Goal: Task Accomplishment & Management: Manage account settings

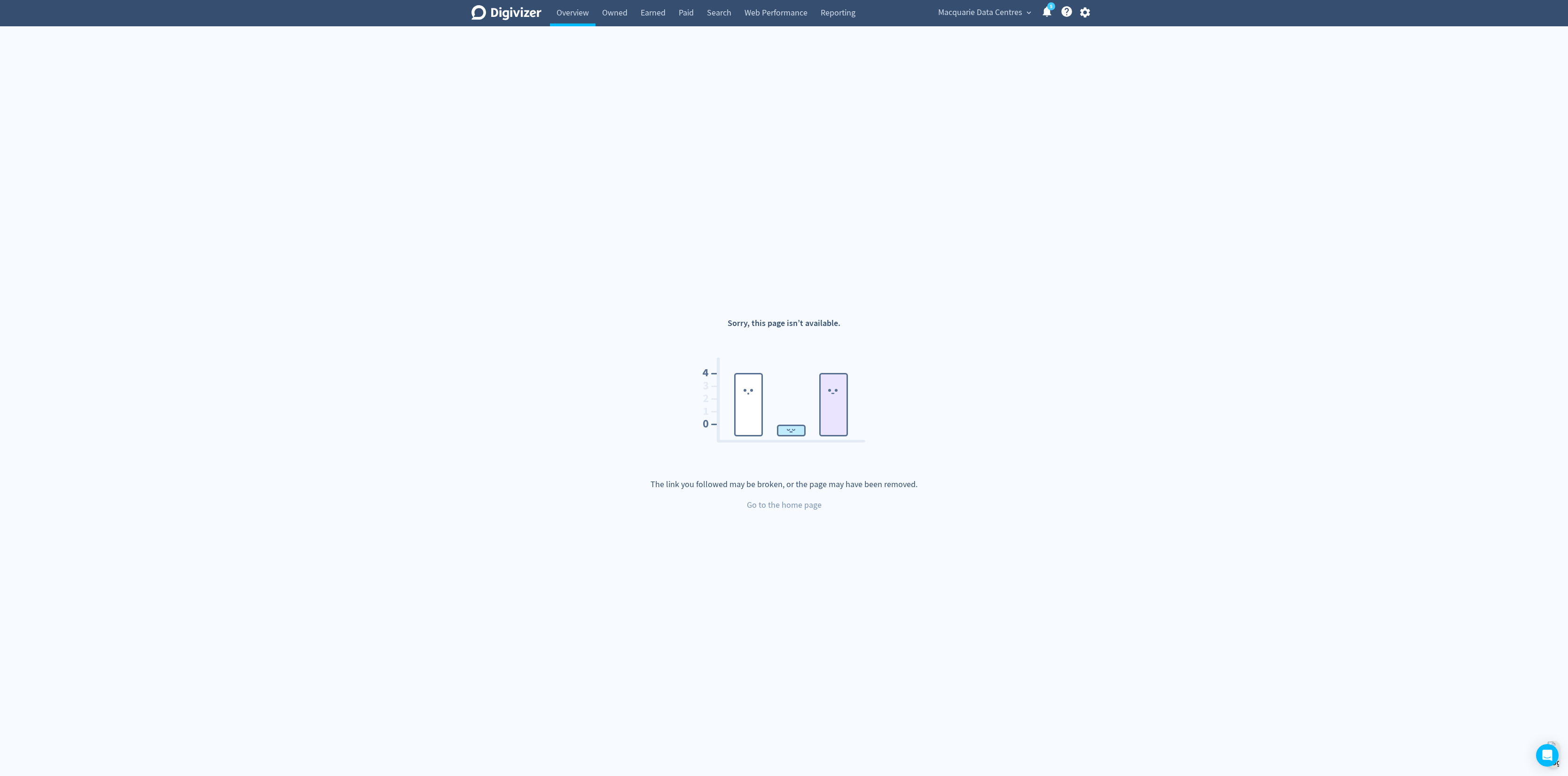
click at [513, 15] on icon "Digivizer Logo" at bounding box center [506, 12] width 70 height 15
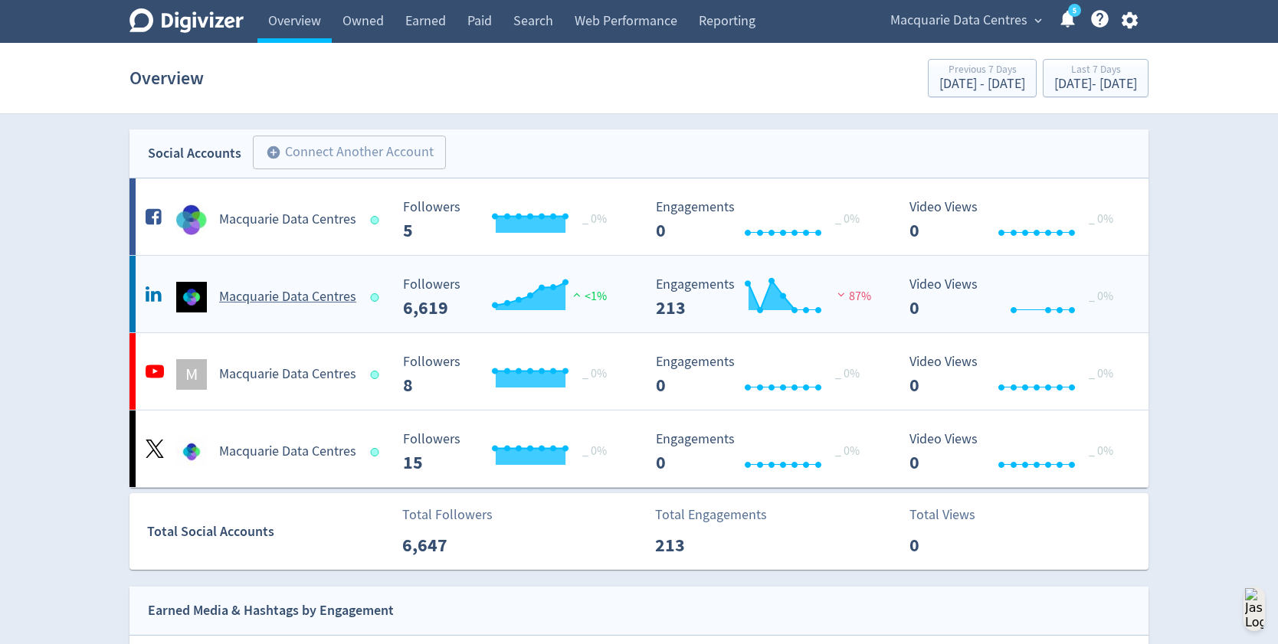
click at [275, 289] on h5 "Macquarie Data Centres" at bounding box center [287, 297] width 137 height 18
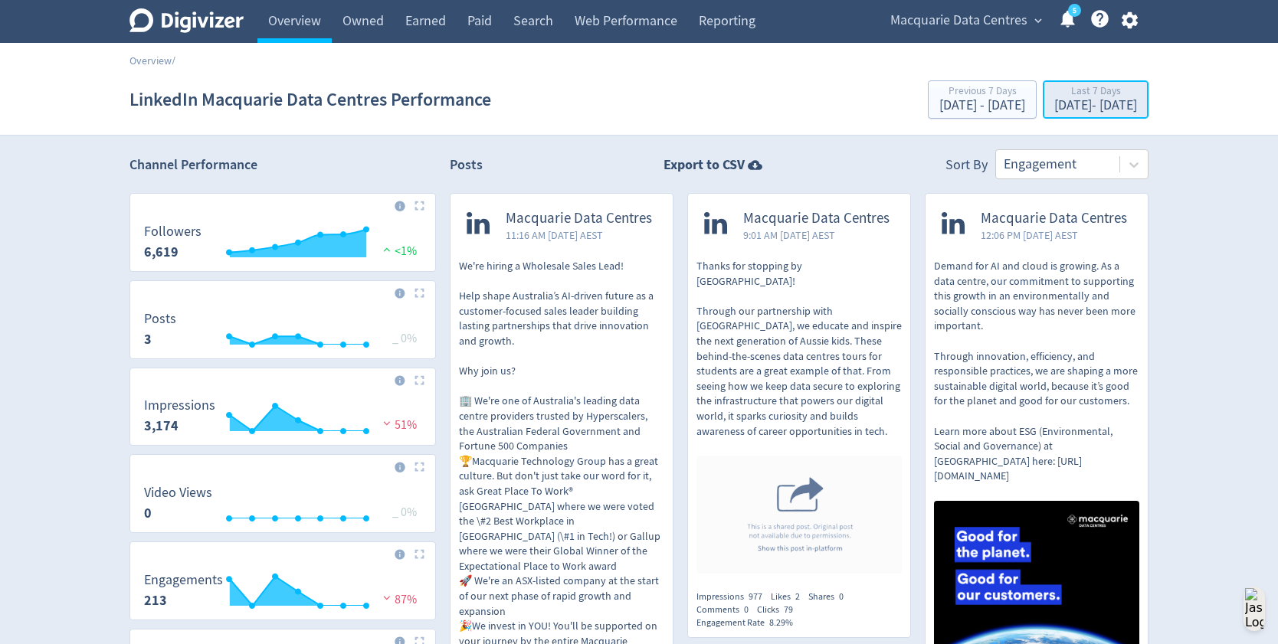
click at [1054, 100] on div "[DATE] - [DATE]" at bounding box center [1095, 106] width 83 height 14
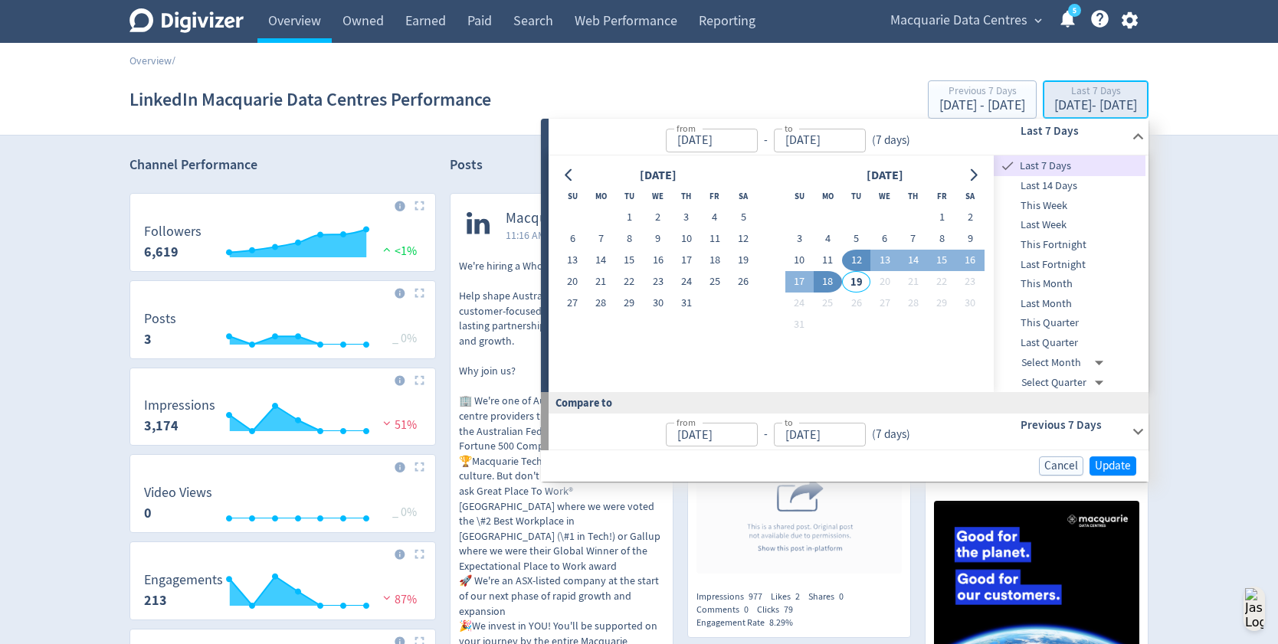
type input "[DATE]"
click at [1081, 324] on span "This Quarter" at bounding box center [1069, 323] width 152 height 17
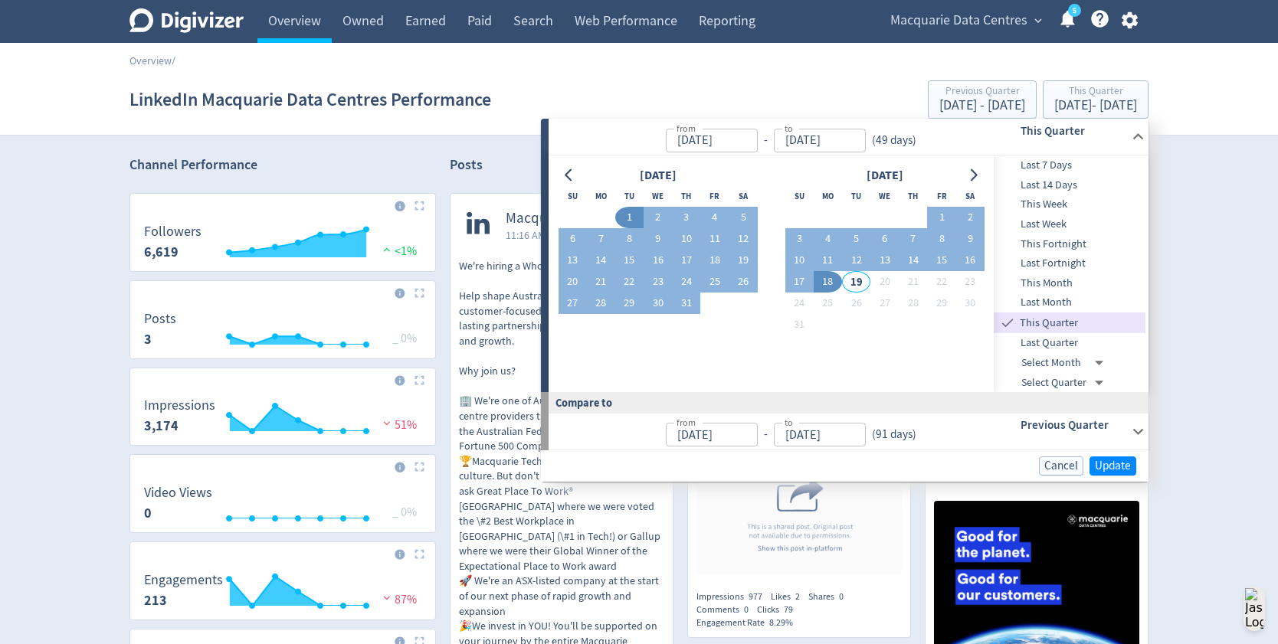
type input "[DATE]"
click at [1121, 463] on span "Update" at bounding box center [1112, 465] width 36 height 11
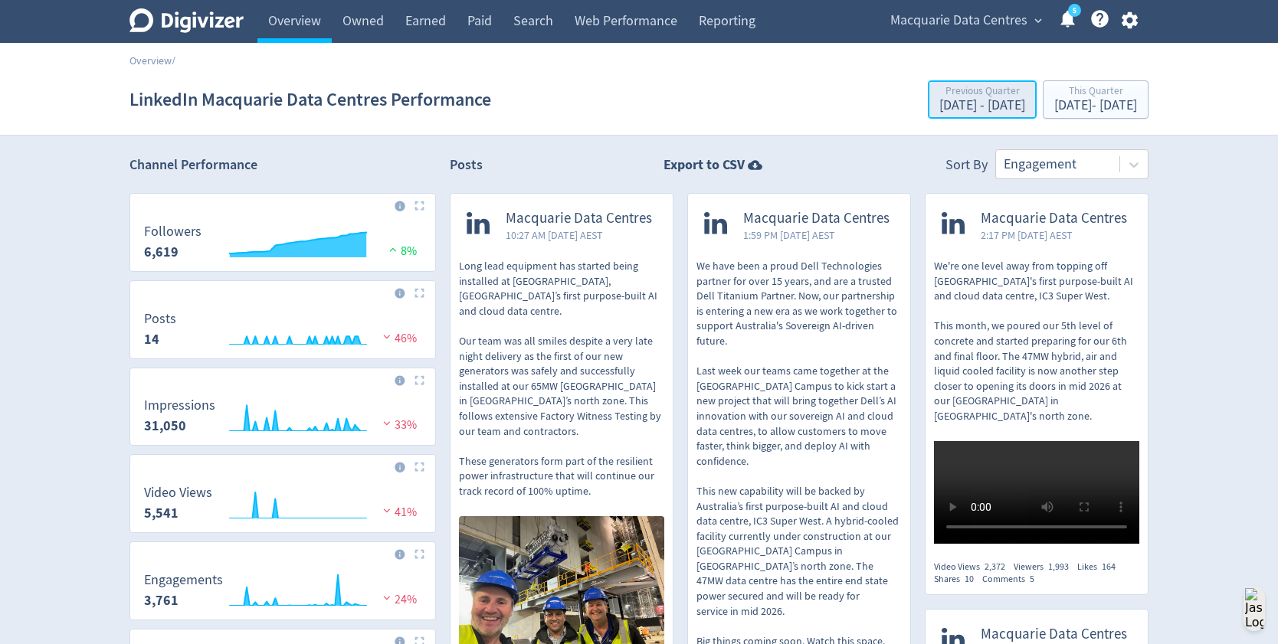
click at [939, 107] on div "[DATE] - [DATE]" at bounding box center [982, 106] width 86 height 14
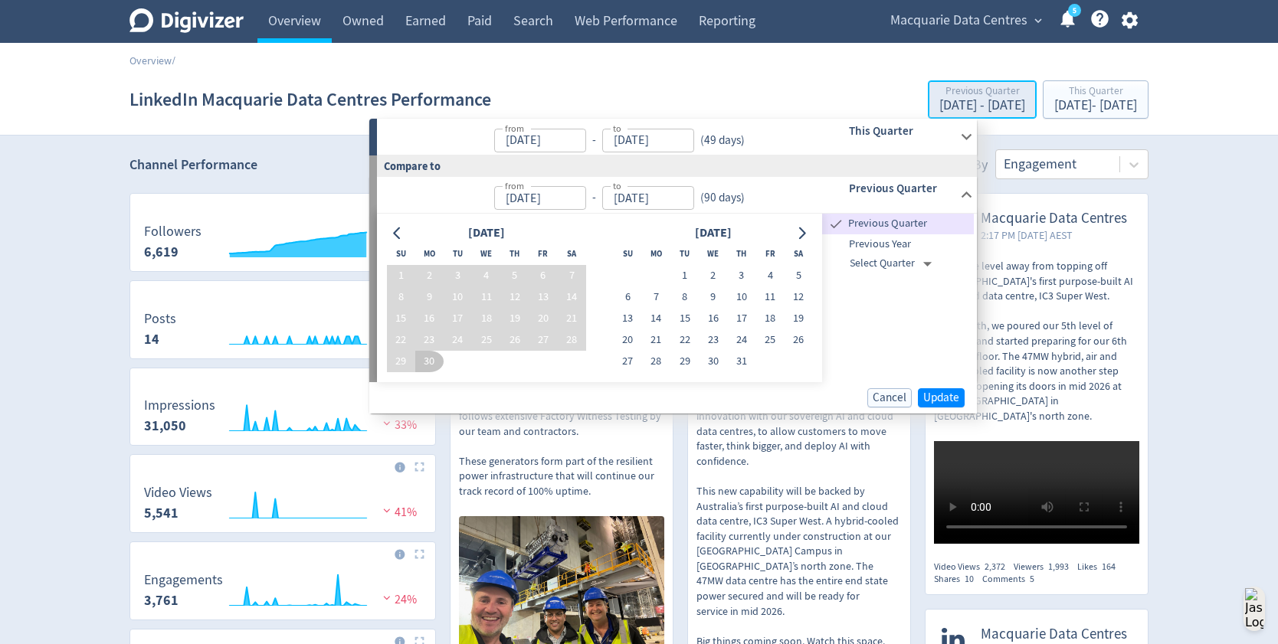
type input "[DATE]"
click at [539, 133] on input "[DATE]" at bounding box center [540, 141] width 92 height 24
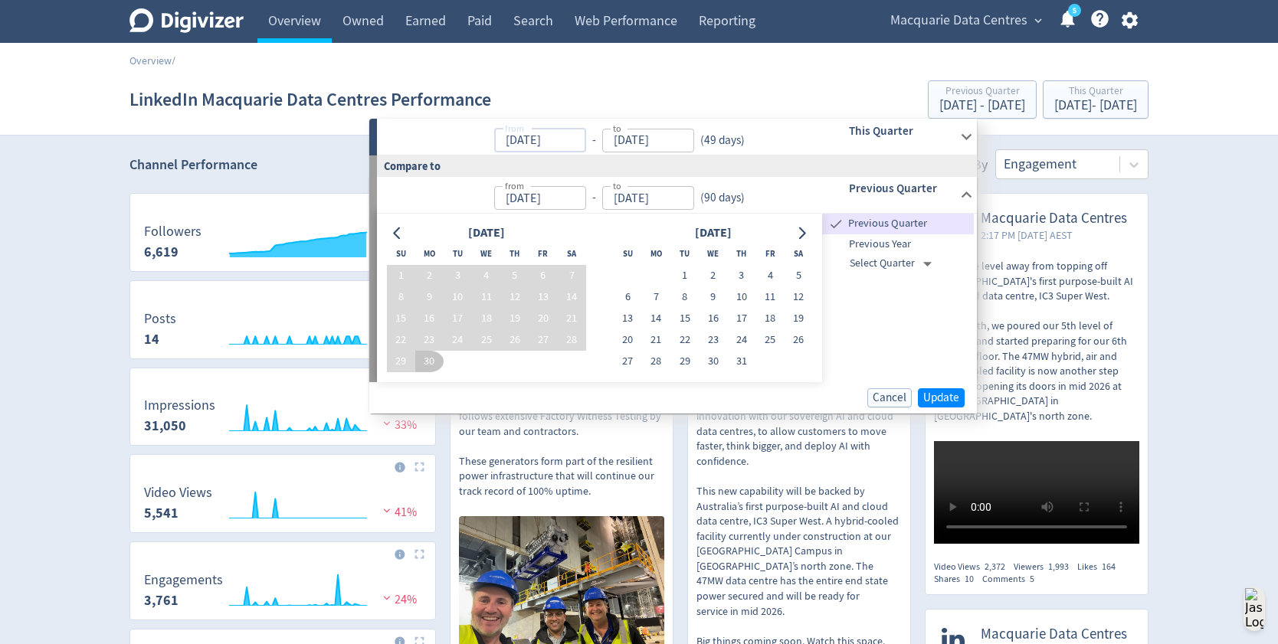
click at [525, 139] on input "[DATE]" at bounding box center [540, 141] width 92 height 24
click at [533, 143] on input "[DATE]" at bounding box center [540, 141] width 92 height 24
click at [447, 132] on p "from [DATE] from - to [DATE] to ( 49 days )" at bounding box center [569, 137] width 364 height 31
type input "[DATE]"
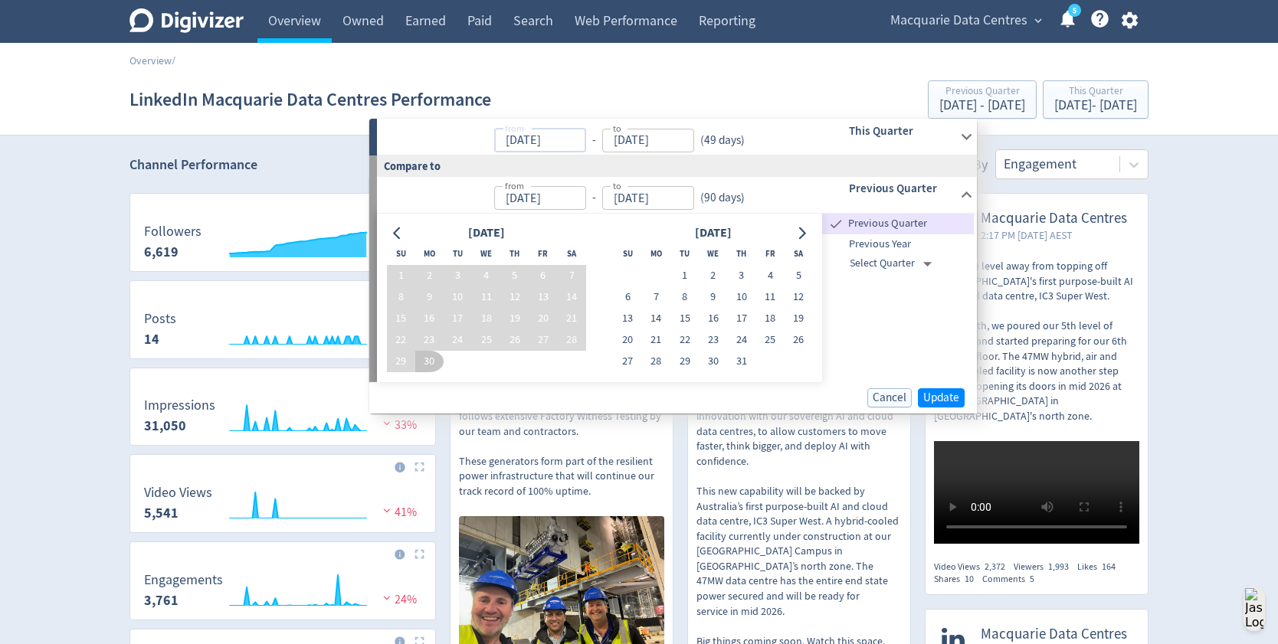
type input "[DATE]"
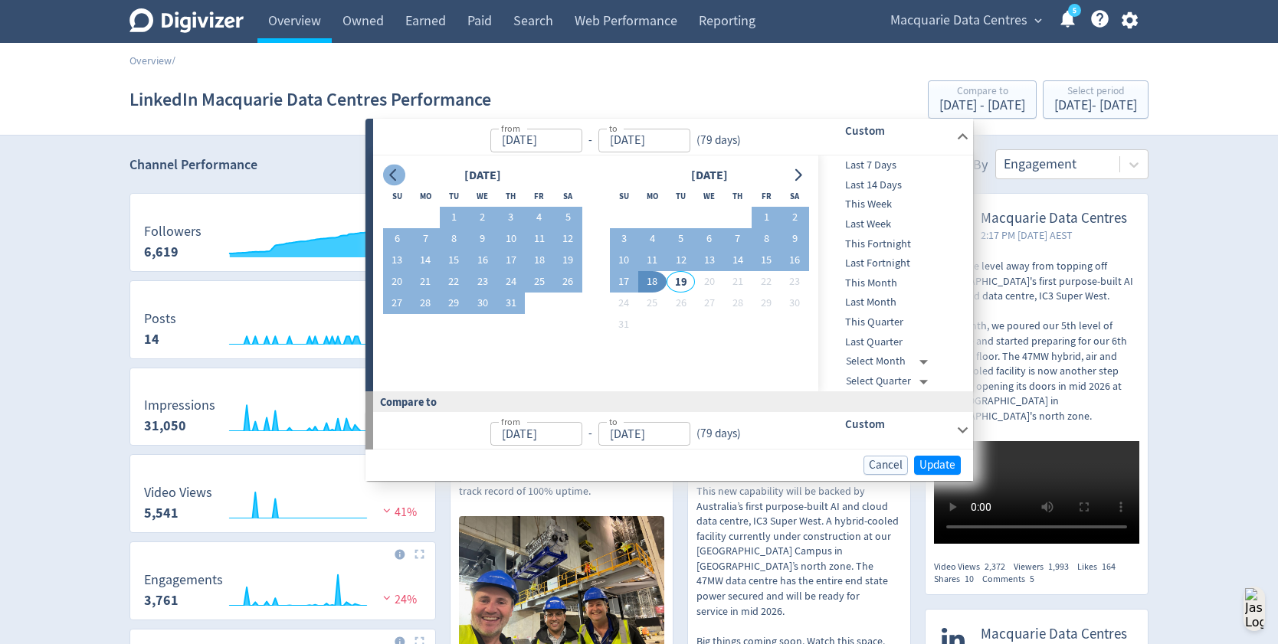
click at [402, 178] on button "Go to previous month" at bounding box center [394, 175] width 22 height 21
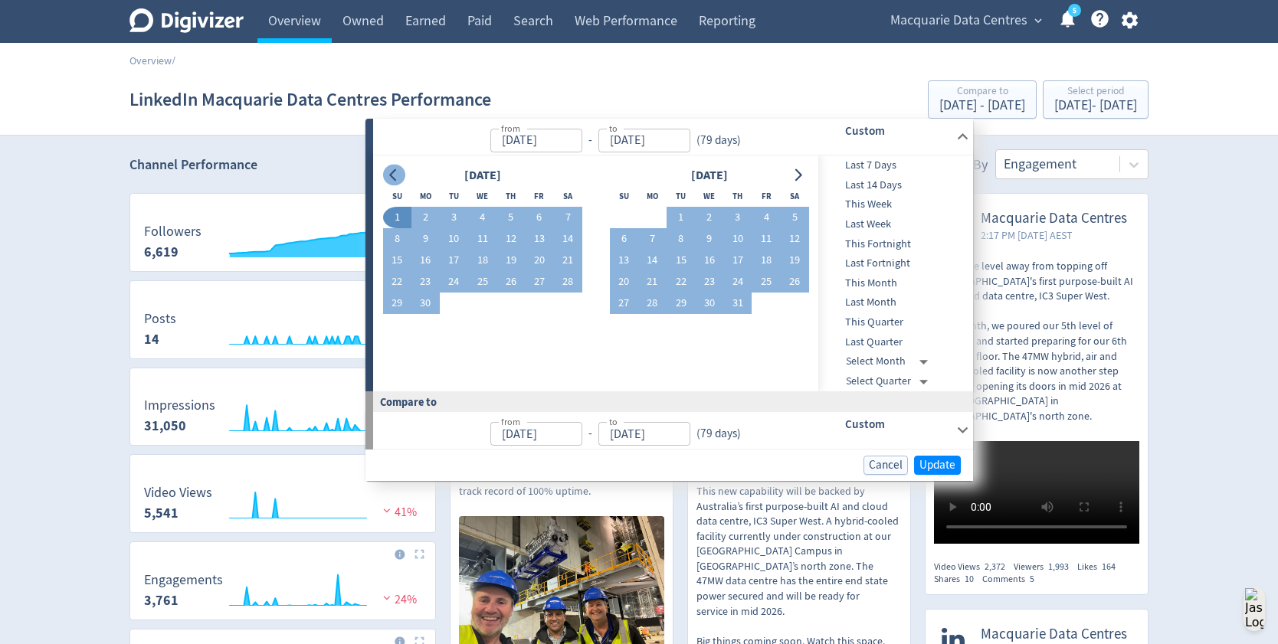
click at [402, 178] on button "Go to previous month" at bounding box center [394, 175] width 22 height 21
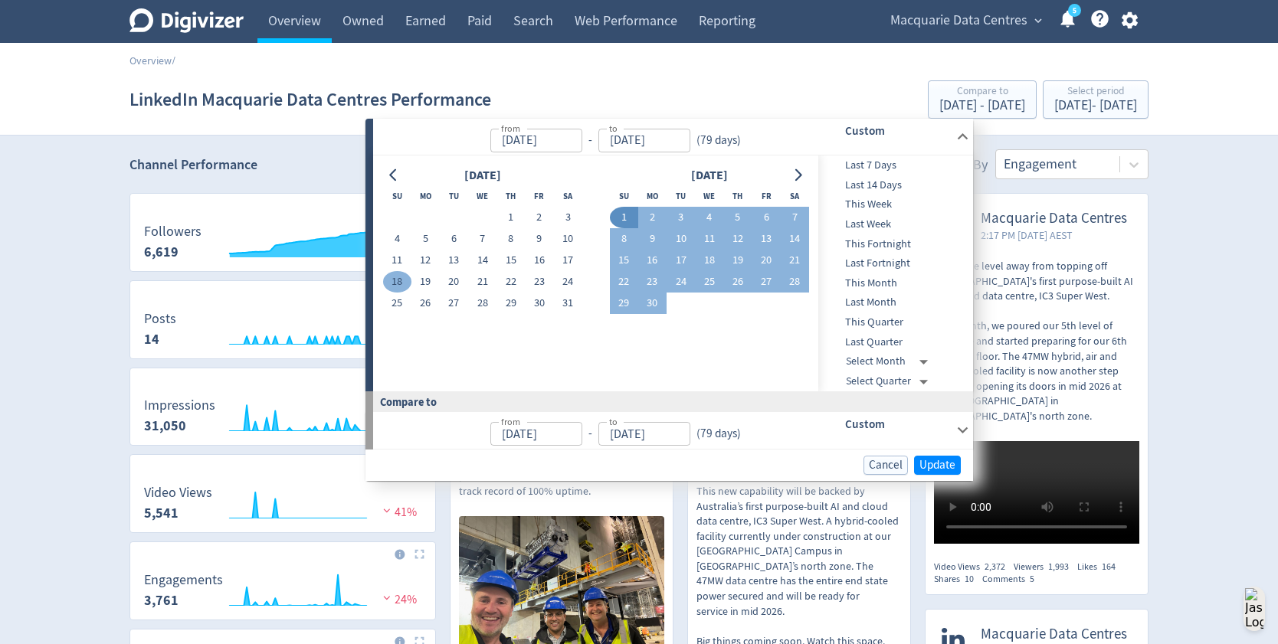
click at [397, 278] on button "18" at bounding box center [397, 281] width 28 height 21
type input "[DATE]"
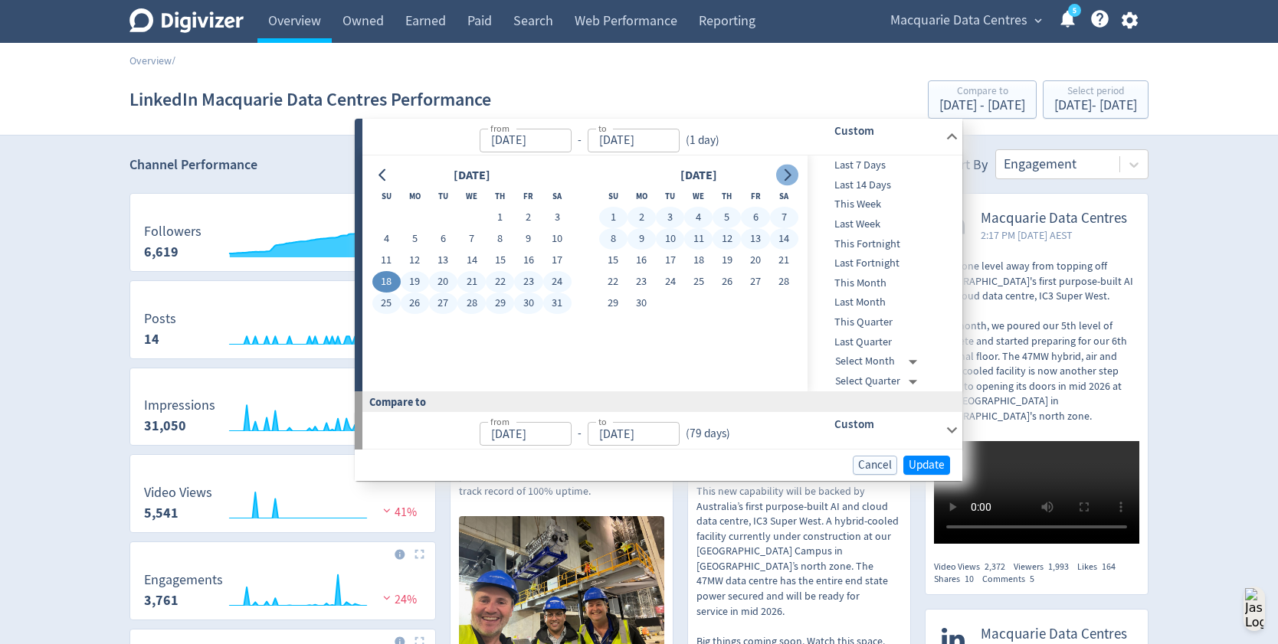
click at [783, 176] on icon "Go to next month" at bounding box center [786, 175] width 12 height 12
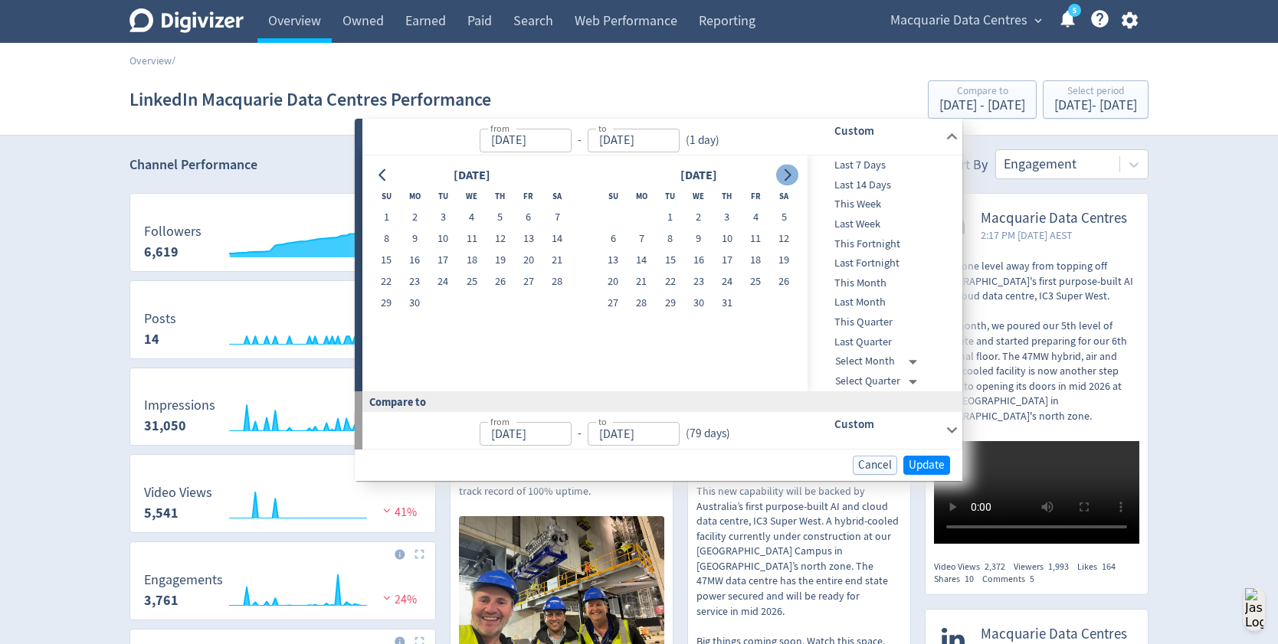
click at [783, 176] on icon "Go to next month" at bounding box center [786, 175] width 12 height 12
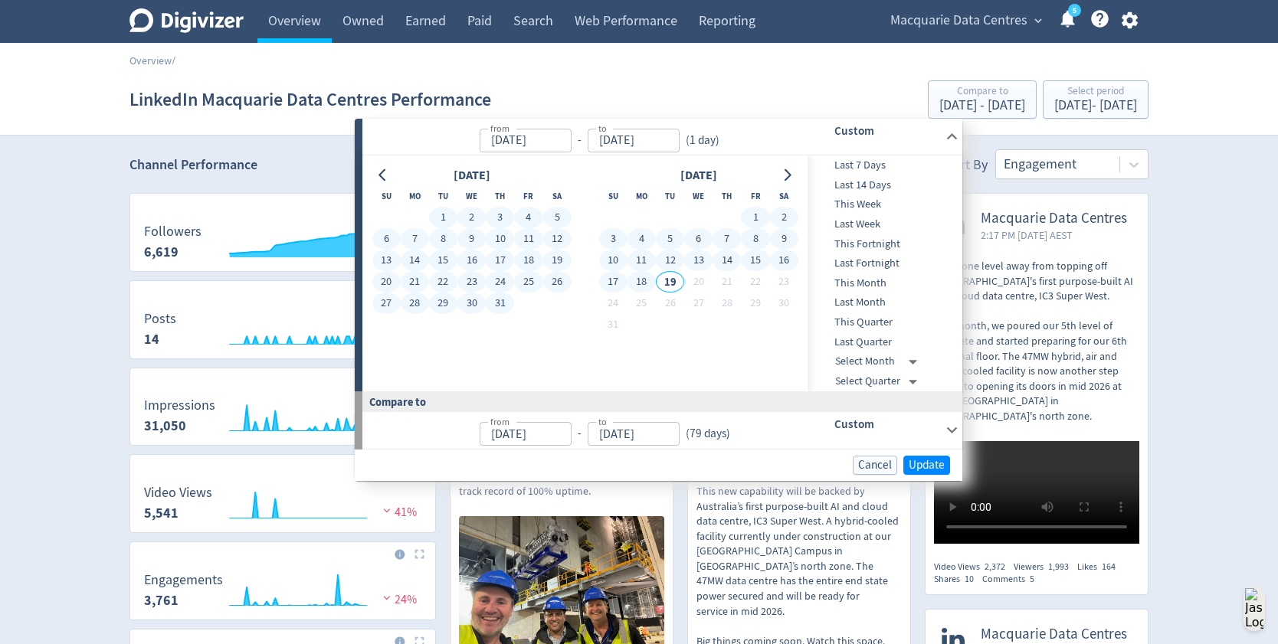
click at [652, 278] on button "18" at bounding box center [641, 281] width 28 height 21
type input "[DATE]"
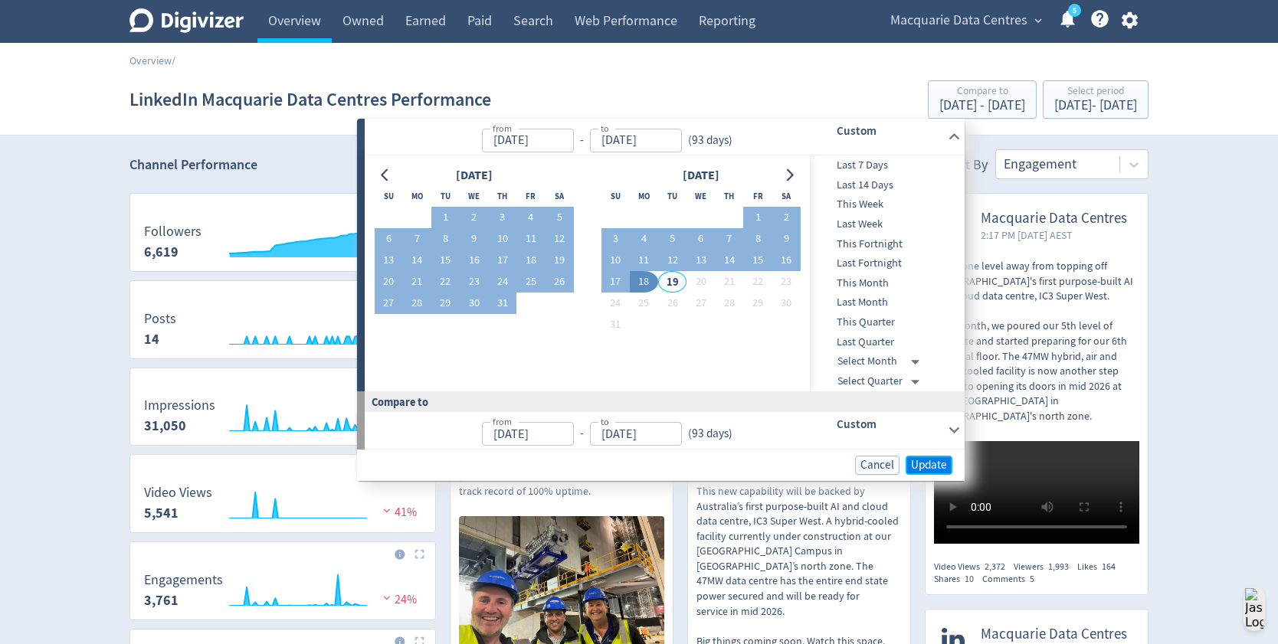
click at [922, 467] on span "Update" at bounding box center [929, 465] width 36 height 11
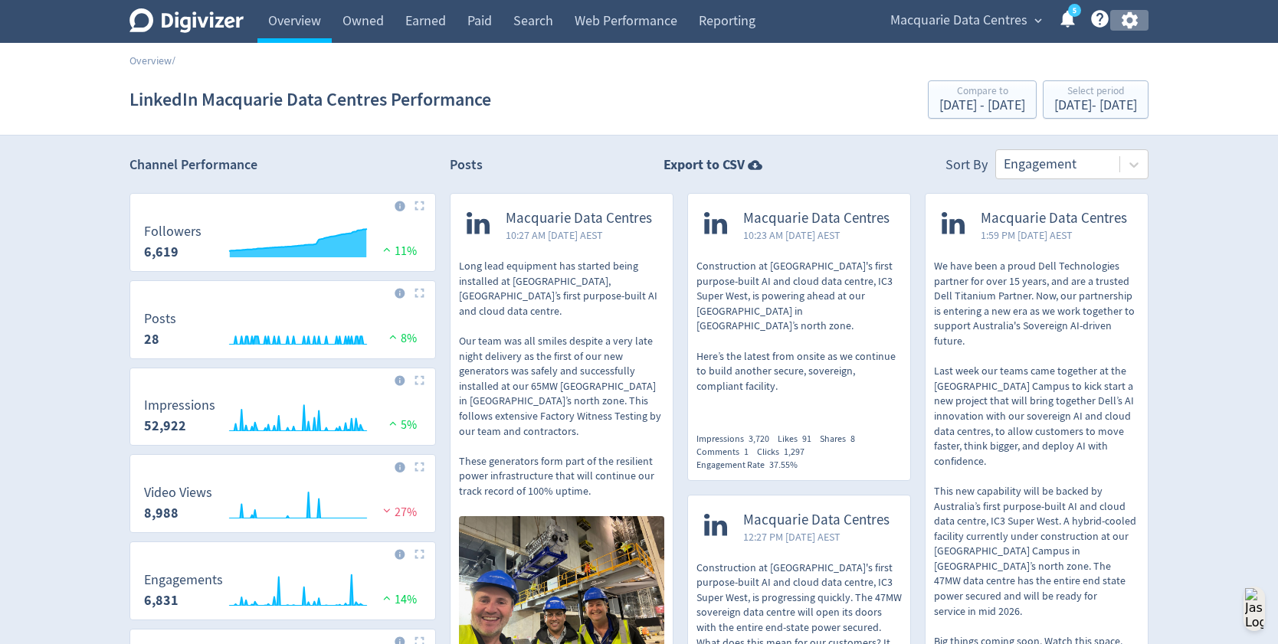
click at [1137, 20] on icon "button" at bounding box center [1129, 20] width 21 height 21
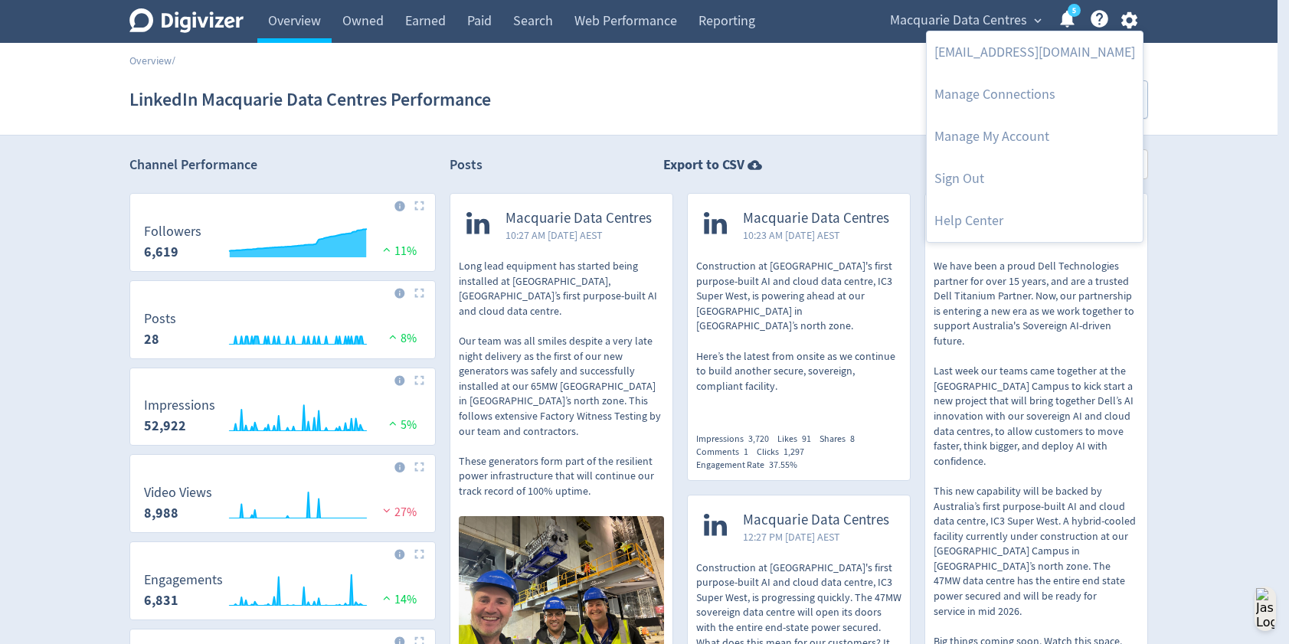
click at [1193, 234] on div at bounding box center [644, 322] width 1289 height 644
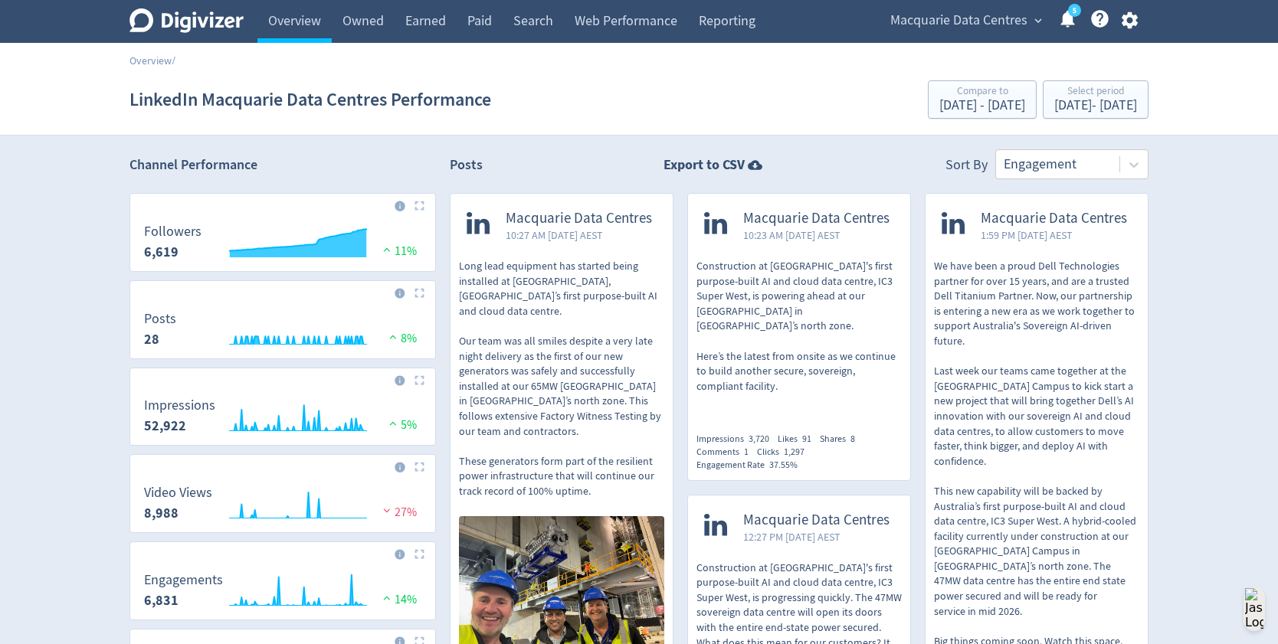
click at [213, 94] on h1 "LinkedIn Macquarie Data Centres Performance" at bounding box center [310, 99] width 362 height 49
click at [1100, 20] on icon "Help Center - Searchable support on using Digivizer" at bounding box center [1099, 18] width 21 height 21
click at [715, 164] on strong "Export to CSV" at bounding box center [703, 164] width 81 height 19
click at [939, 109] on div "[DATE] - [DATE]" at bounding box center [982, 106] width 86 height 14
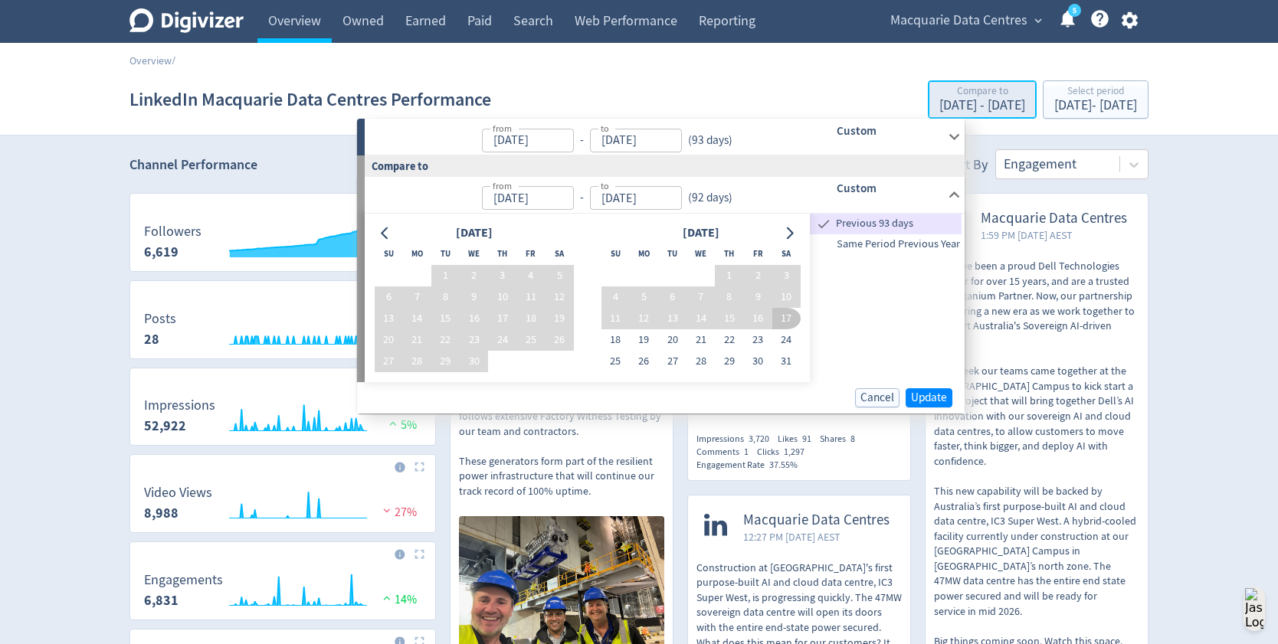
type input "[DATE]"
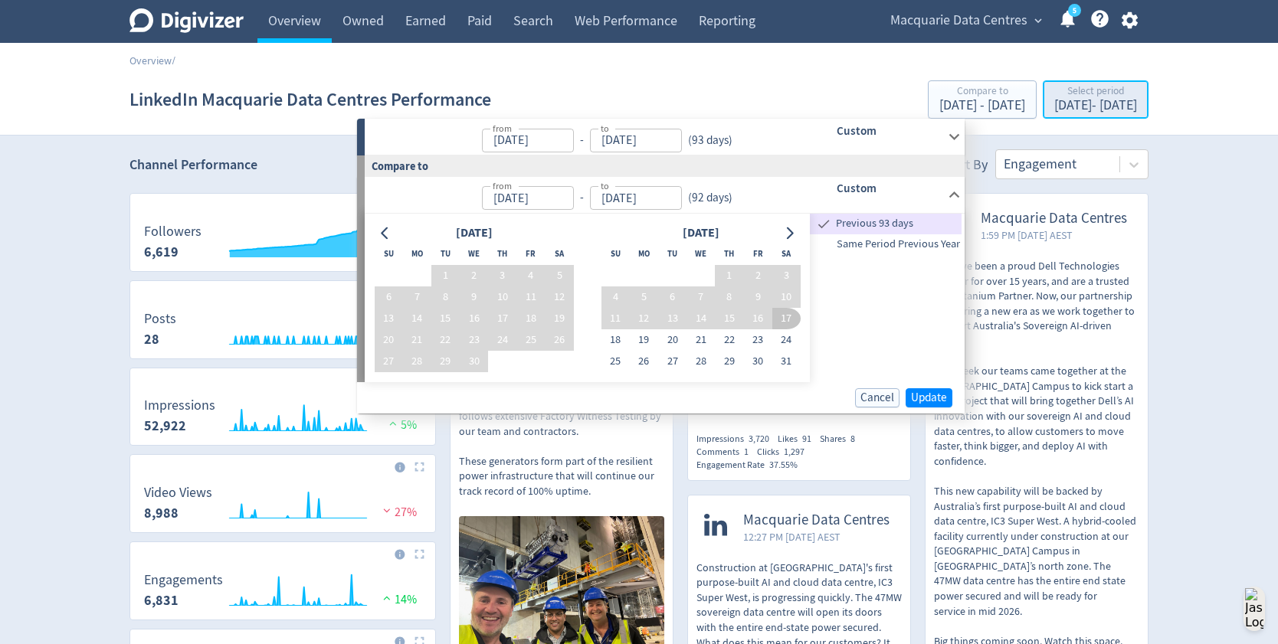
click at [1054, 98] on div "Select period" at bounding box center [1095, 92] width 83 height 13
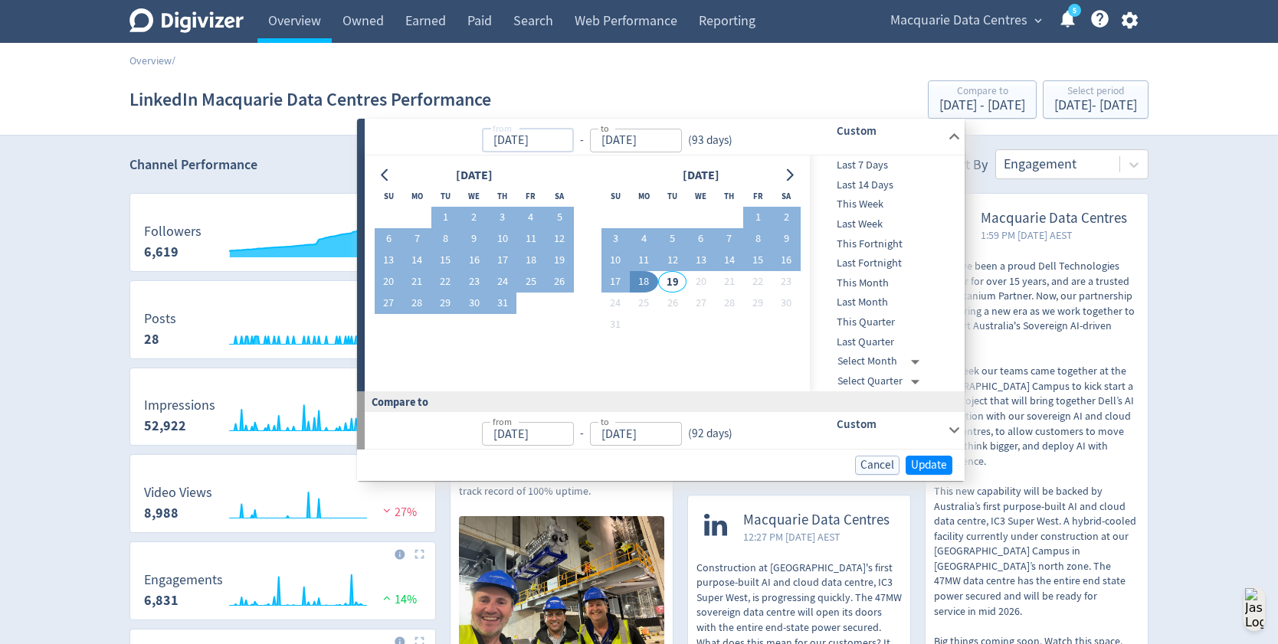
click at [536, 146] on input "[DATE]" at bounding box center [528, 141] width 92 height 24
drag, startPoint x: 549, startPoint y: 141, endPoint x: 463, endPoint y: 133, distance: 87.0
click at [463, 133] on p "from [DATE] from - to [DATE] to ( 93 days )" at bounding box center [557, 137] width 364 height 31
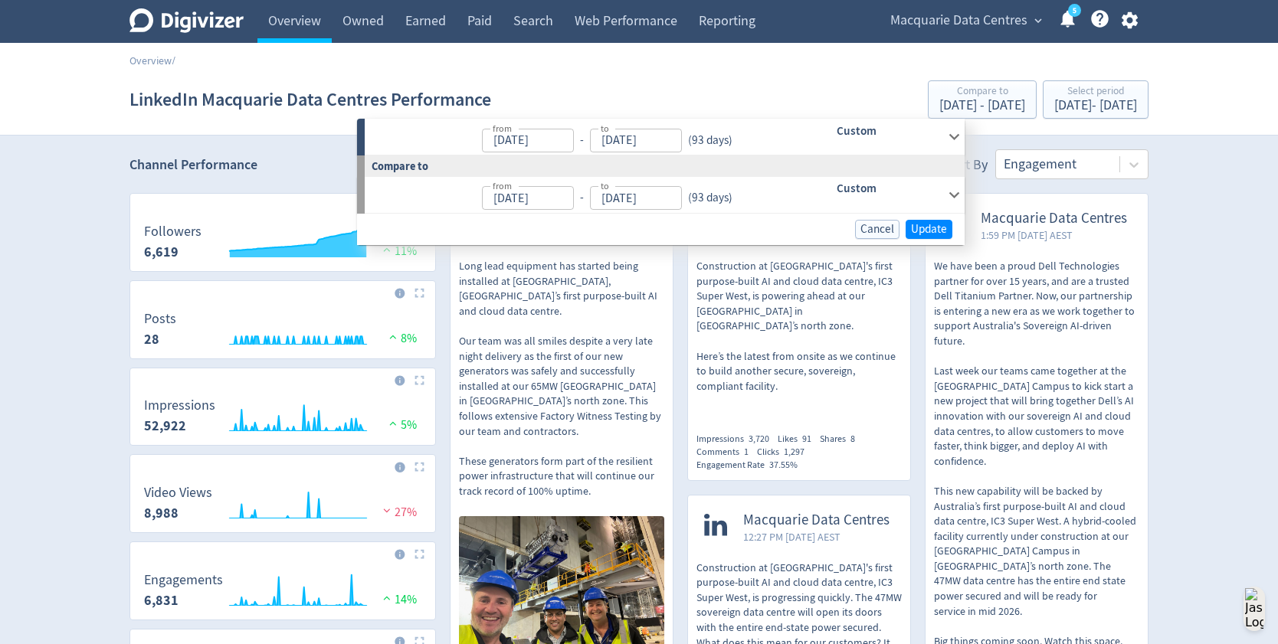
click at [955, 138] on icon at bounding box center [954, 137] width 11 height 6
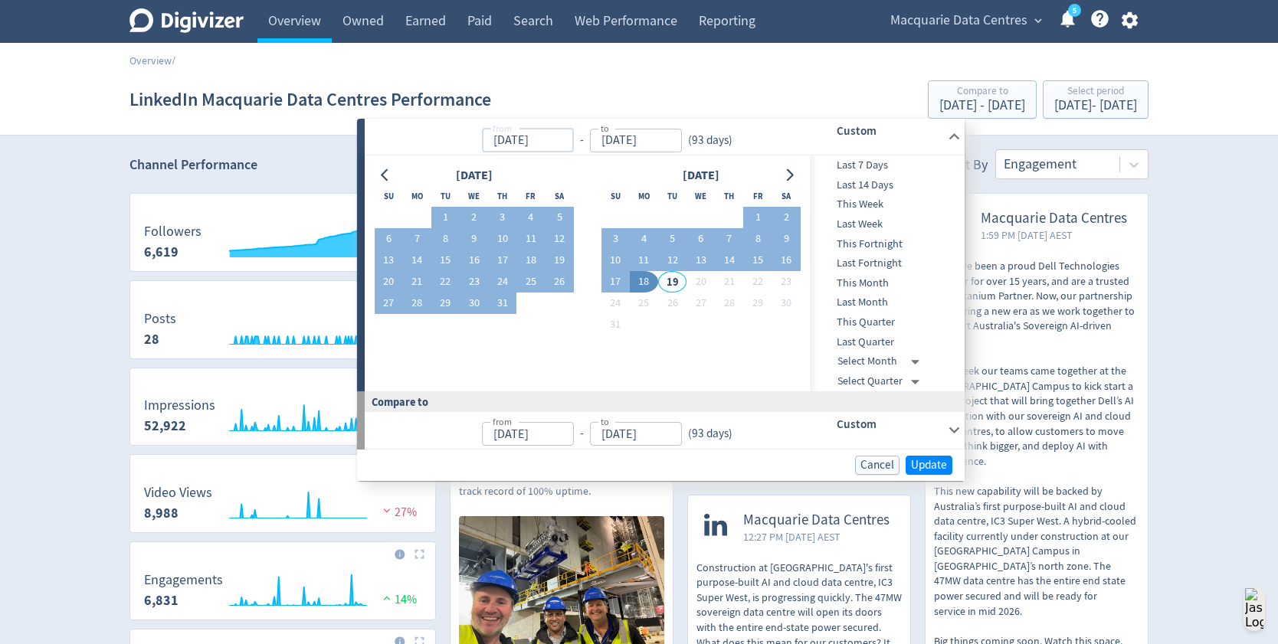
click at [518, 144] on input "[DATE]" at bounding box center [528, 141] width 92 height 24
drag, startPoint x: 554, startPoint y: 139, endPoint x: 473, endPoint y: 142, distance: 81.2
click at [473, 142] on p "from [DATE] from - to [DATE] to ( 93 days )" at bounding box center [557, 137] width 364 height 31
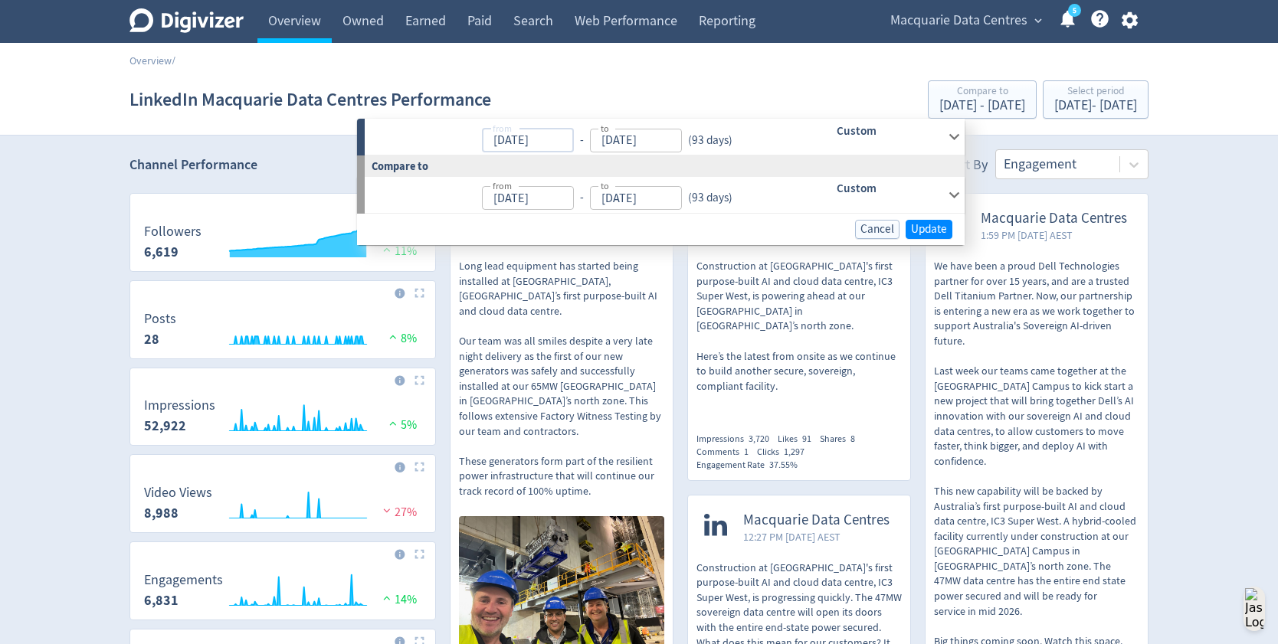
click at [512, 141] on input "[DATE]" at bounding box center [528, 141] width 92 height 24
click at [548, 138] on input "[DATE]" at bounding box center [528, 141] width 92 height 24
type input "[DATE]"
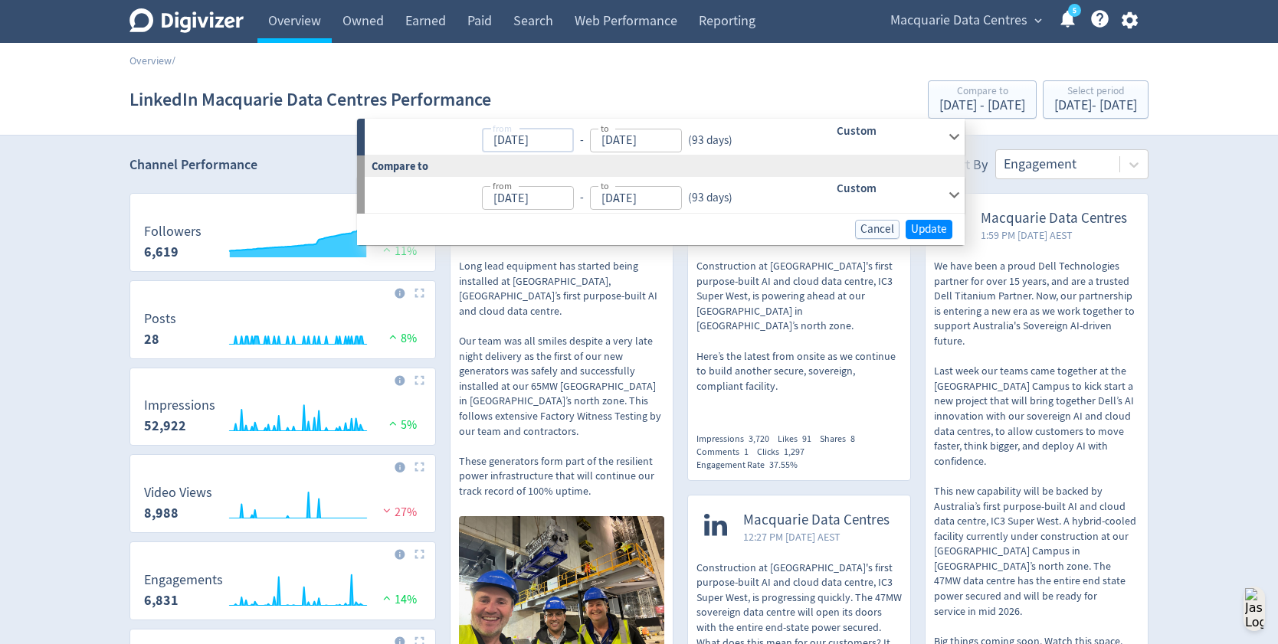
click at [761, 126] on div "from [DATE] from - to [DATE] to ( 93 days )" at bounding box center [578, 137] width 427 height 36
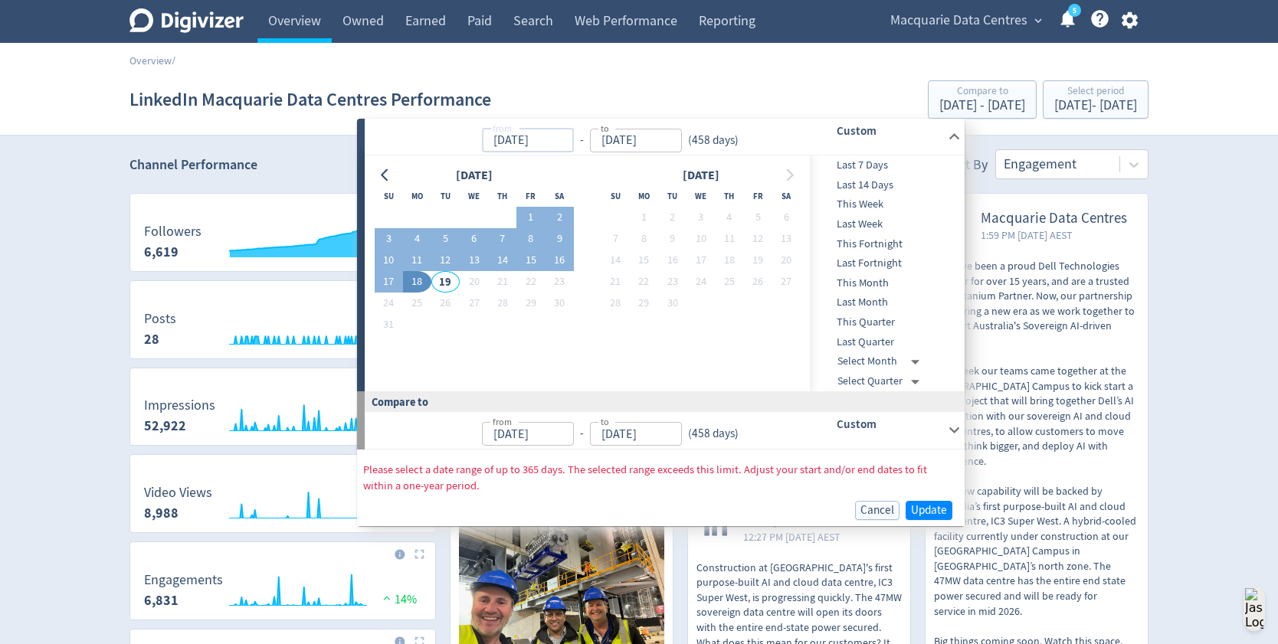
click at [515, 145] on input "[DATE]" at bounding box center [528, 141] width 92 height 24
click at [520, 139] on input "[DATE]" at bounding box center [528, 141] width 92 height 24
type input "[DATE]"
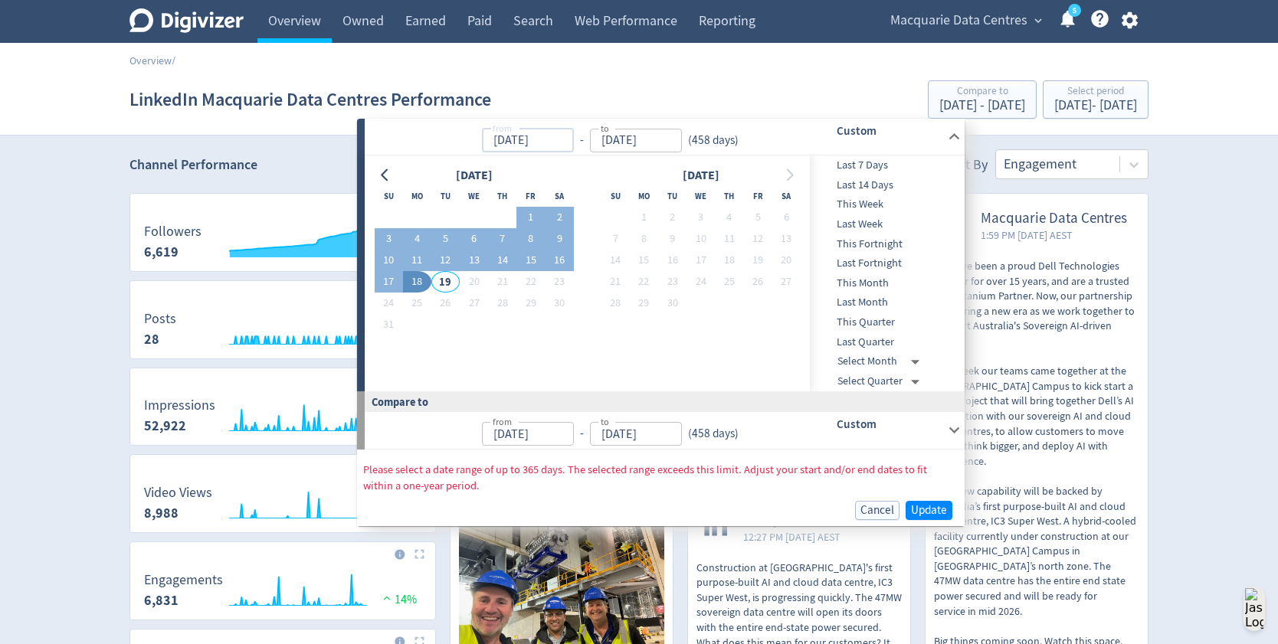
click at [450, 146] on p "from [DATE] from - to [DATE] to ( 458 days )" at bounding box center [560, 137] width 370 height 31
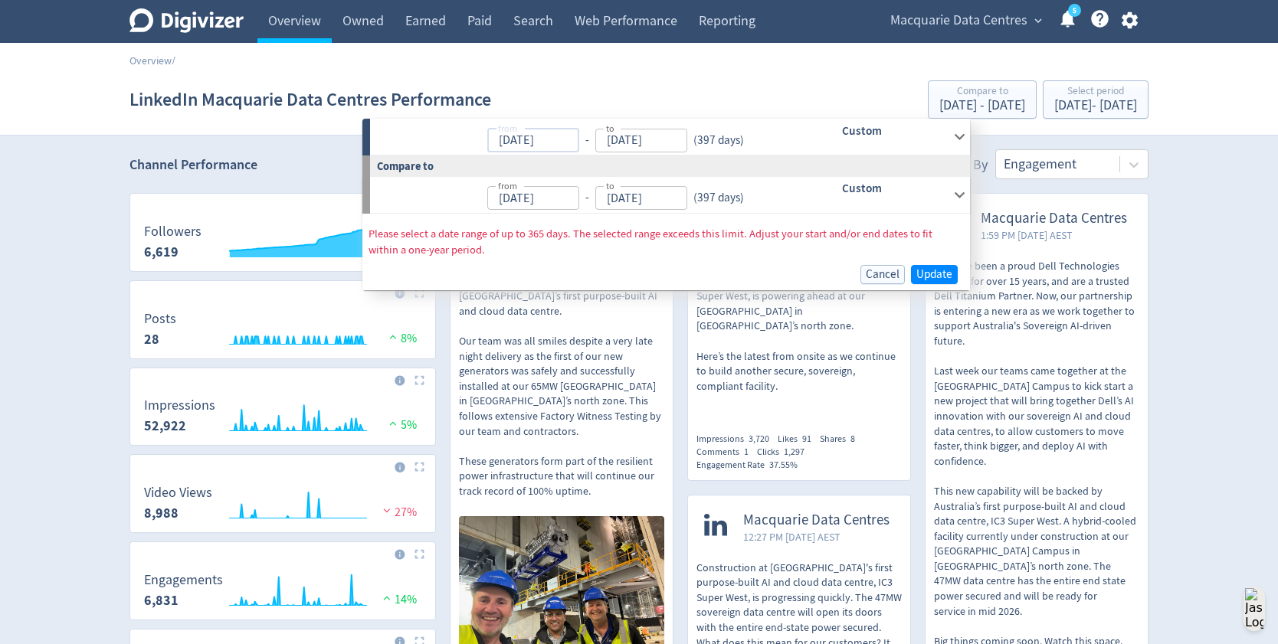
click at [521, 140] on input "[DATE]" at bounding box center [533, 141] width 92 height 24
click at [522, 140] on input "[DATE]" at bounding box center [533, 141] width 92 height 24
click at [551, 145] on input "[DATE]" at bounding box center [533, 141] width 92 height 24
click at [527, 141] on input "[DATE]" at bounding box center [533, 141] width 92 height 24
click at [509, 140] on input "[DATE]" at bounding box center [533, 141] width 92 height 24
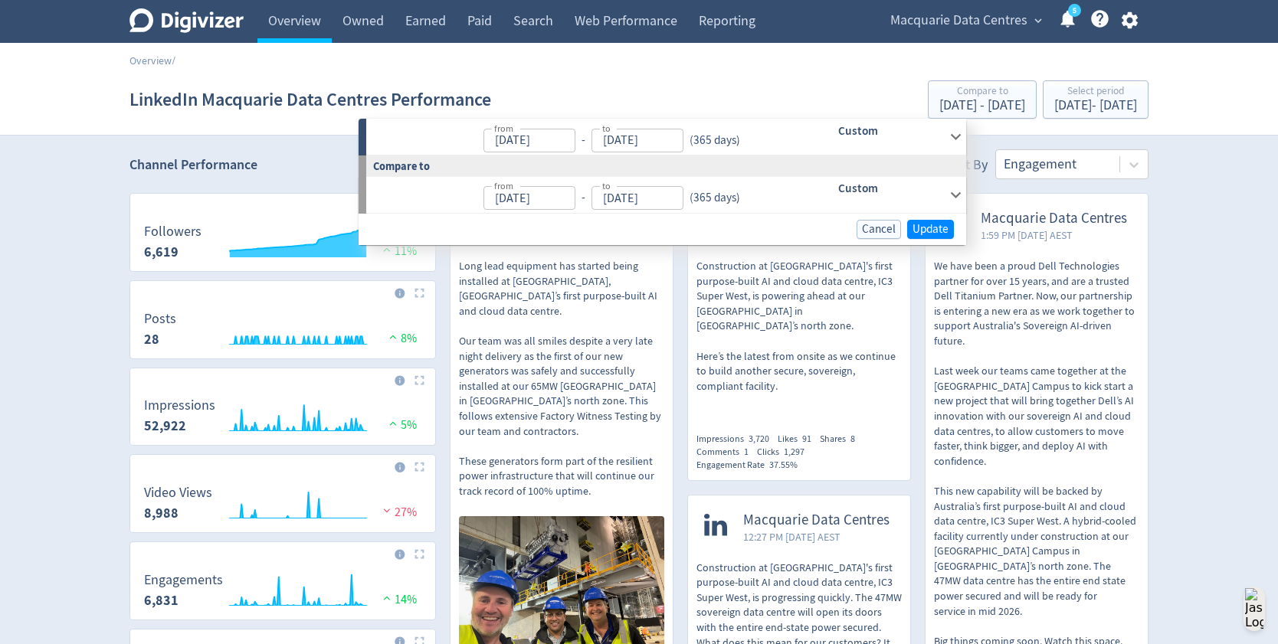
click at [459, 150] on p "from [DATE] from - to [DATE] to ( 365 days )" at bounding box center [561, 137] width 370 height 31
type input "[DATE]"
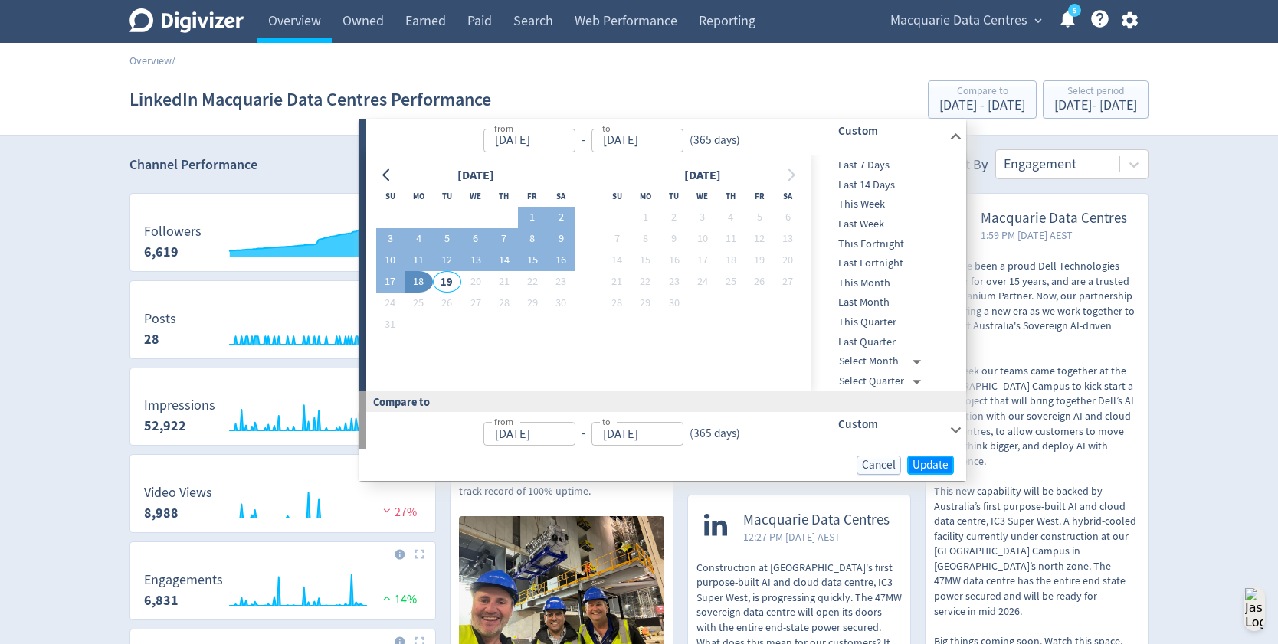
click at [919, 470] on span "Update" at bounding box center [930, 465] width 36 height 11
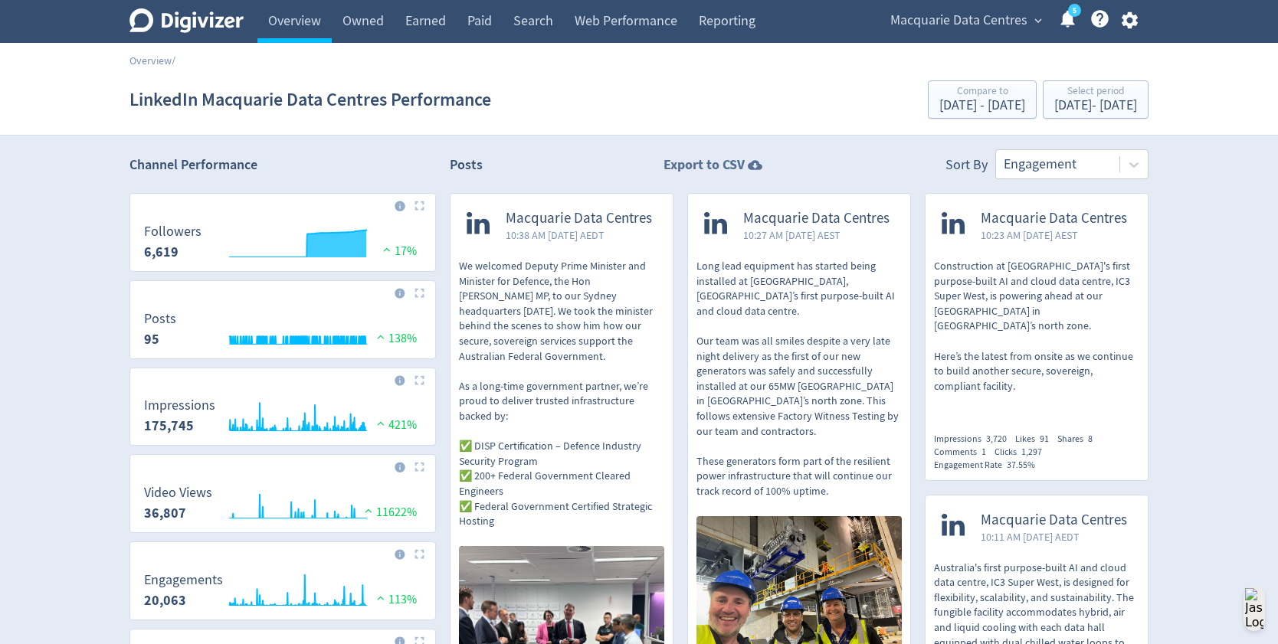
click at [685, 163] on strong "Export to CSV" at bounding box center [703, 164] width 81 height 19
